Goal: Task Accomplishment & Management: Manage account settings

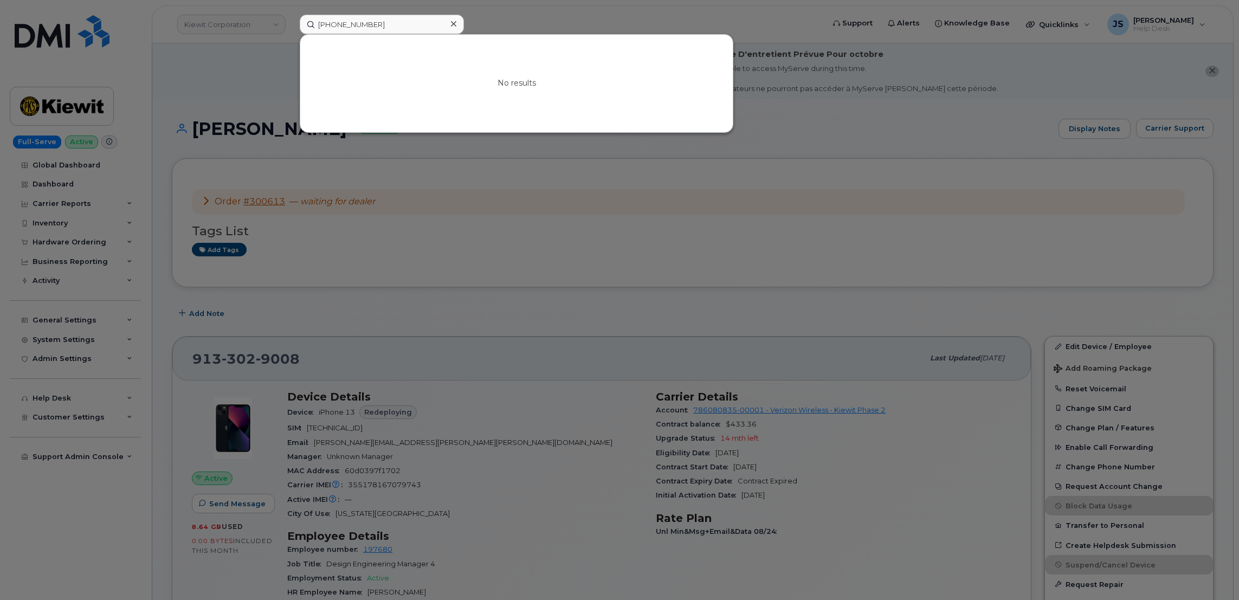
click at [379, 27] on input "[PHONE_NUMBER]" at bounding box center [382, 25] width 164 height 20
click at [379, 26] on input "[PHONE_NUMBER]" at bounding box center [382, 25] width 164 height 20
type input "[PHONE_NUMBER]"
click at [535, 92] on link "Go to Sign In Page" at bounding box center [516, 93] width 83 height 20
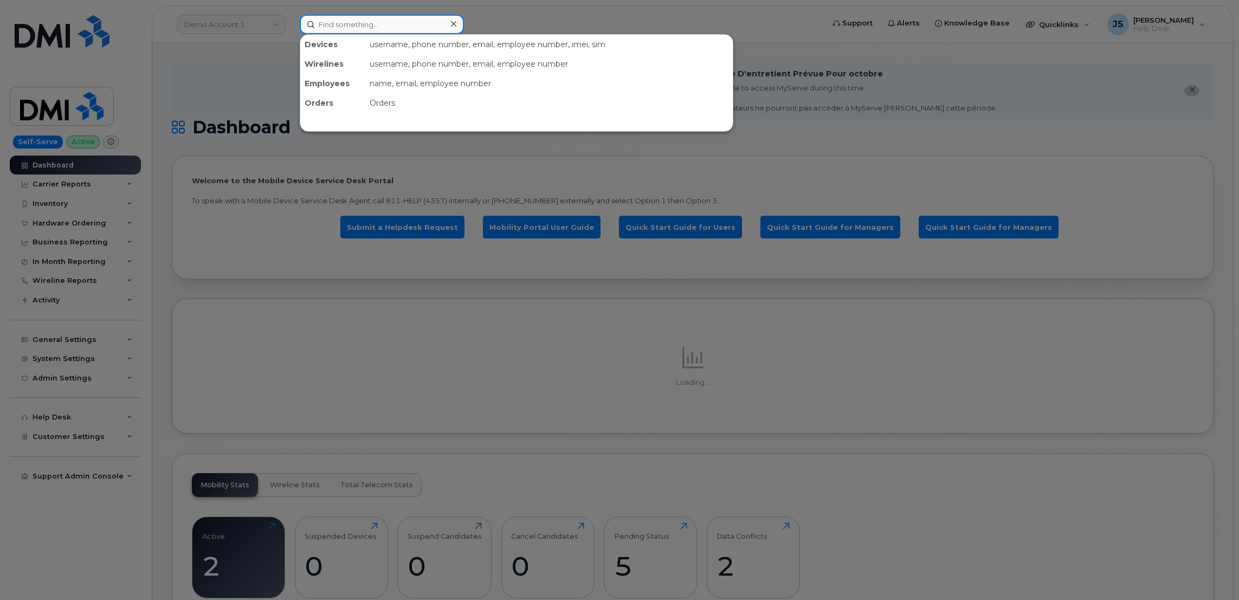
paste input "6144279356"
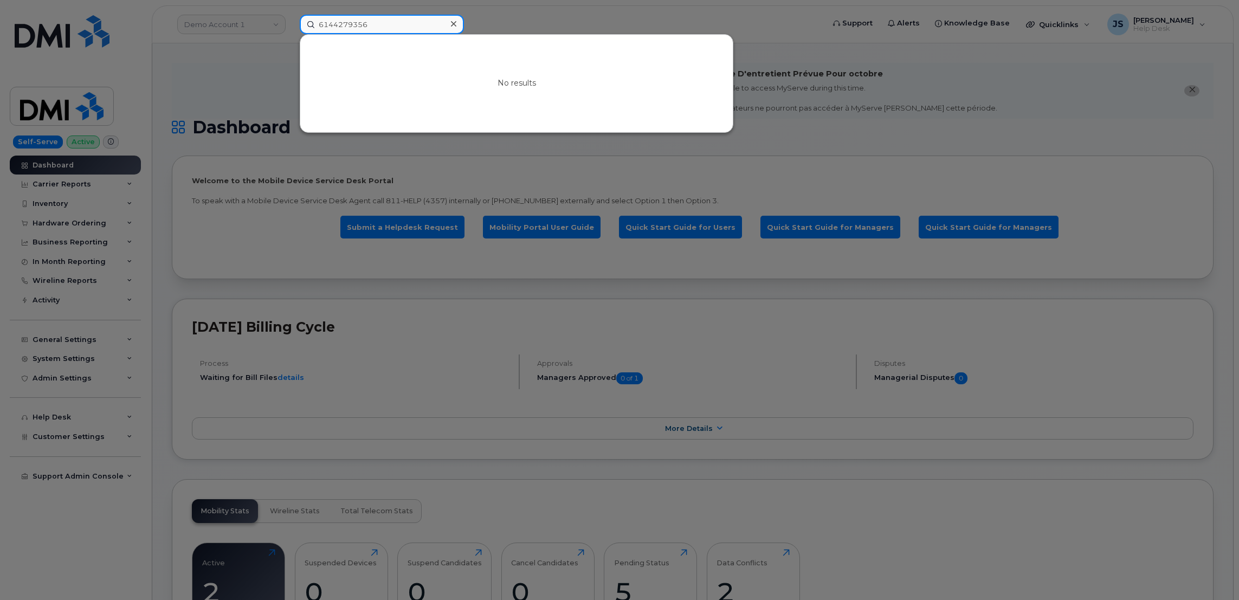
click at [399, 30] on input "6144279356" at bounding box center [382, 25] width 164 height 20
paste input "354933386080943"
click at [396, 26] on input "354933386080943" at bounding box center [382, 25] width 164 height 20
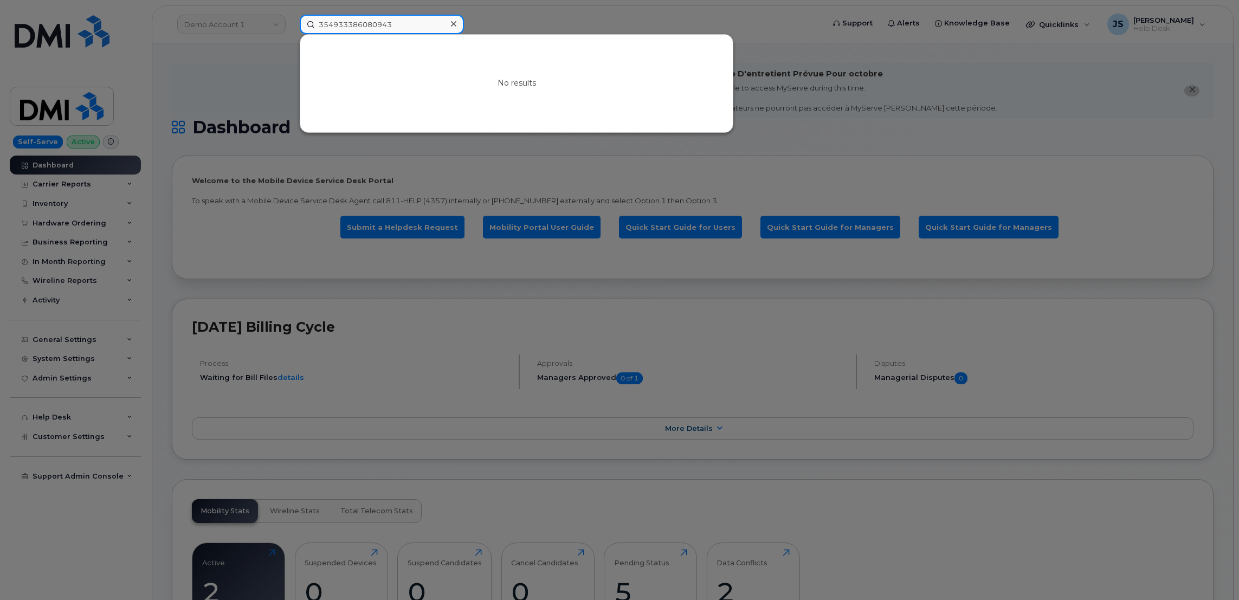
paste input "6144279356"
type input "6144279356"
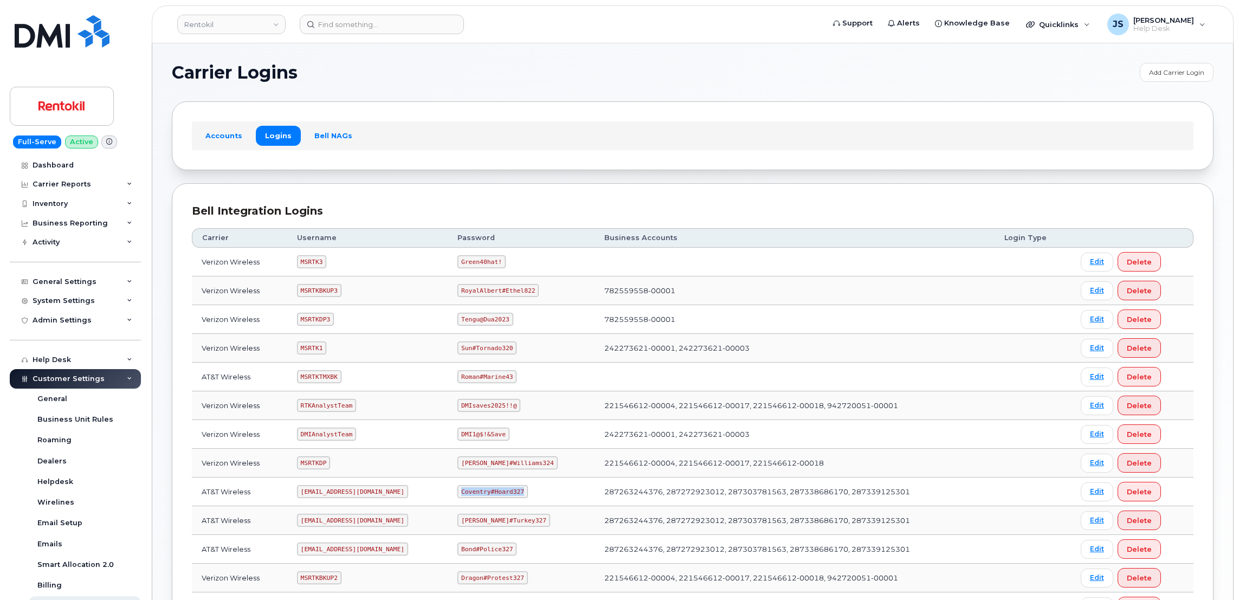
drag, startPoint x: 525, startPoint y: 493, endPoint x: 468, endPoint y: 492, distance: 56.9
click at [468, 492] on code "Coventry#Hoard327" at bounding box center [492, 491] width 70 height 13
drag, startPoint x: 468, startPoint y: 492, endPoint x: 479, endPoint y: 489, distance: 11.8
copy code "Coventry#Hoard327"
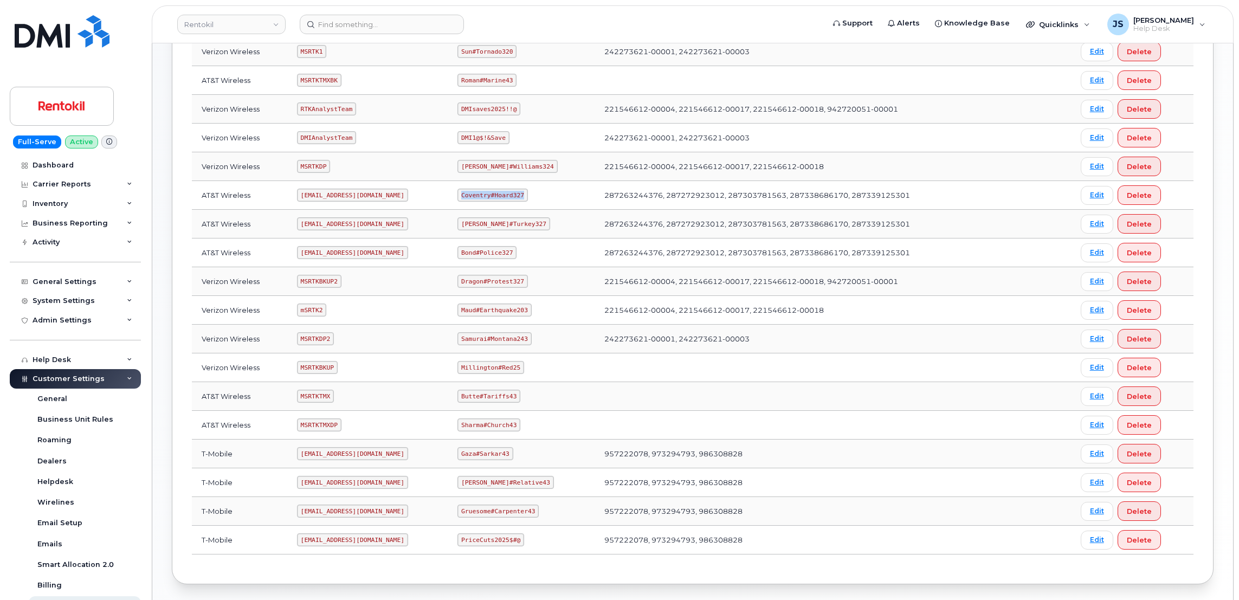
scroll to position [325, 0]
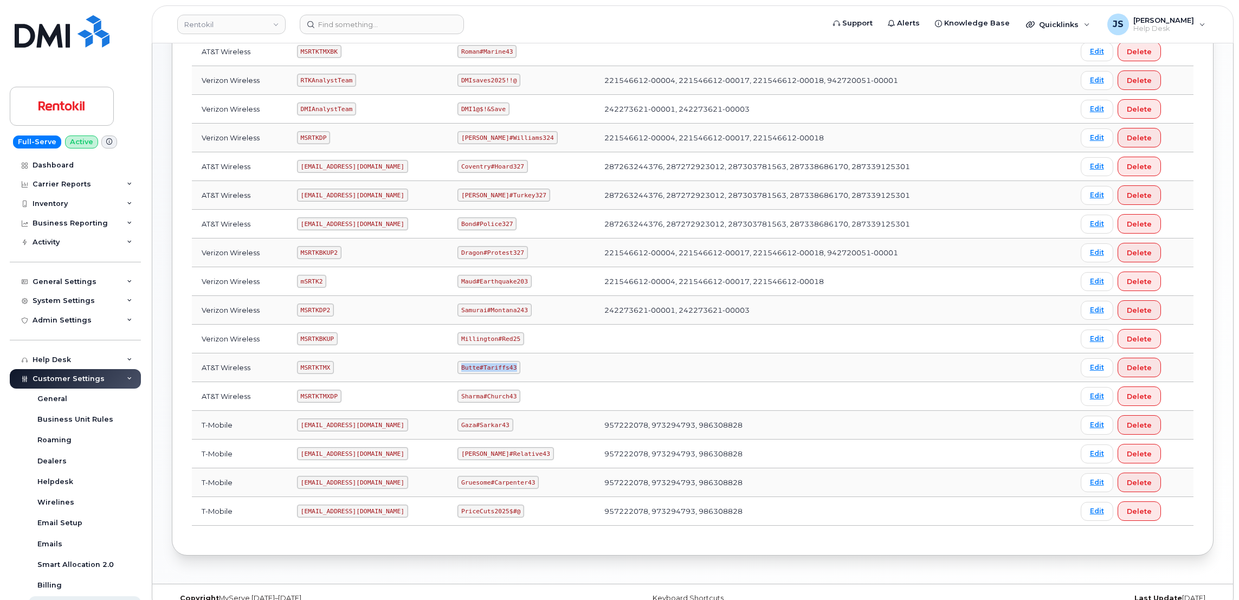
drag, startPoint x: 519, startPoint y: 367, endPoint x: 469, endPoint y: 370, distance: 50.4
click at [469, 370] on code "Butte#Tariffs43" at bounding box center [488, 367] width 63 height 13
copy code "Butte#Tariffs43"
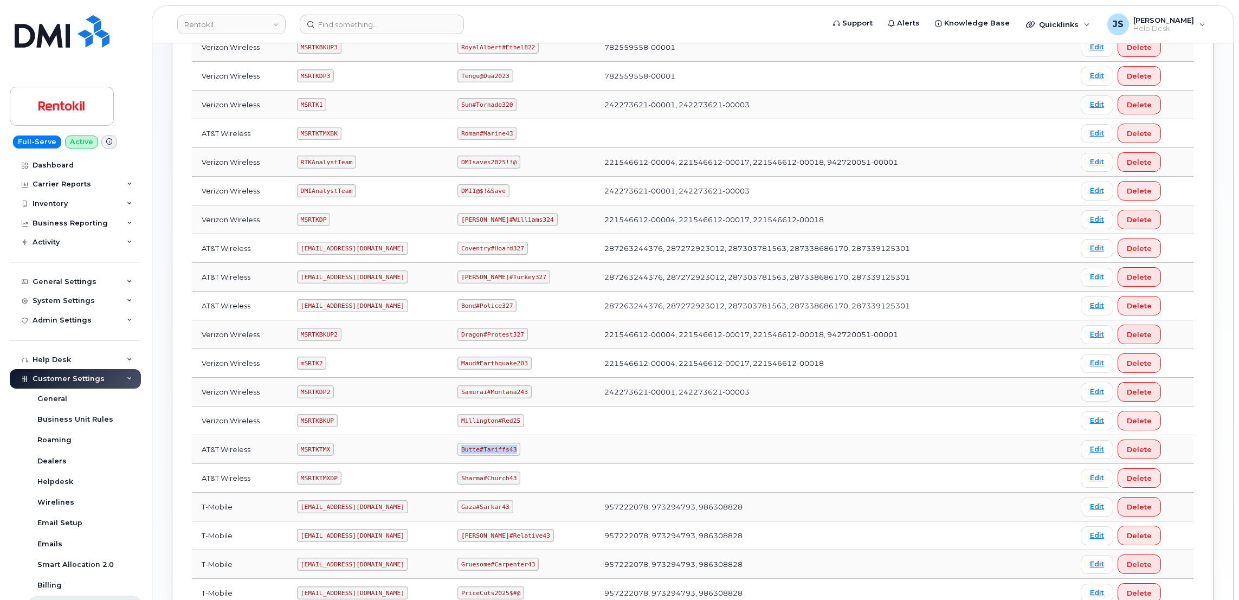
scroll to position [163, 0]
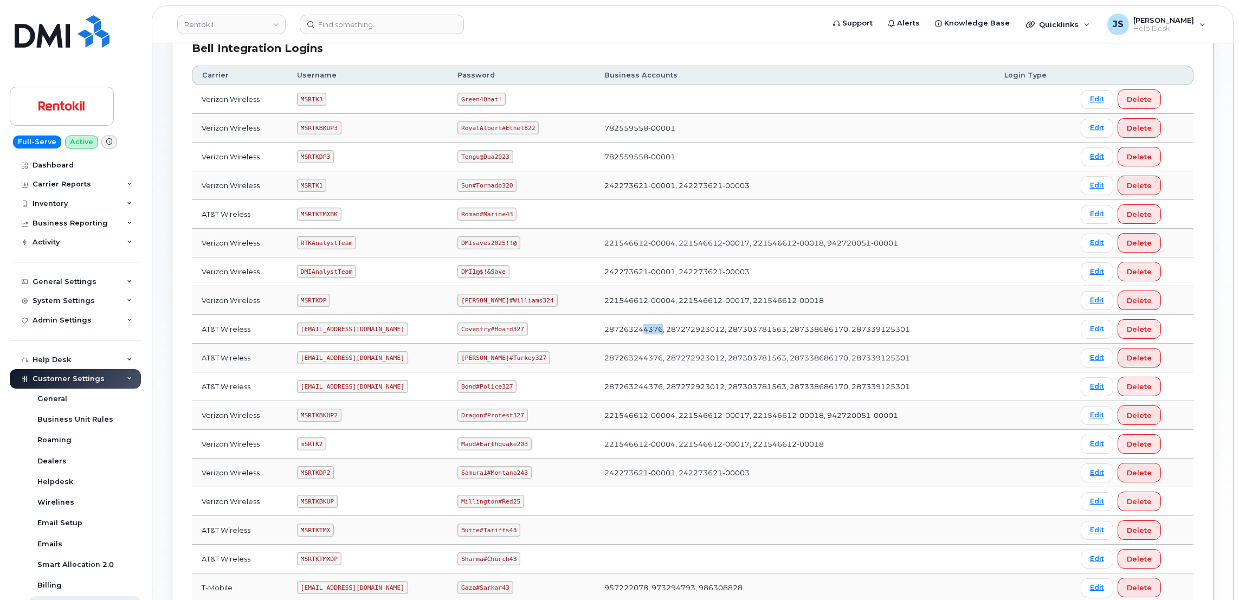
drag, startPoint x: 625, startPoint y: 329, endPoint x: 642, endPoint y: 332, distance: 17.5
click at [642, 332] on td "287263244376, 287272923012, 287303781563, 287338686170, 287339125301" at bounding box center [794, 329] width 400 height 29
drag, startPoint x: 642, startPoint y: 333, endPoint x: 704, endPoint y: 332, distance: 61.8
click at [704, 332] on td "287263244376, 287272923012, 287303781563, 287338686170, 287339125301" at bounding box center [794, 329] width 400 height 29
click at [937, 334] on td "287263244376, 287272923012, 287303781563, 287338686170, 287339125301" at bounding box center [794, 329] width 400 height 29
